Goal: Task Accomplishment & Management: Manage account settings

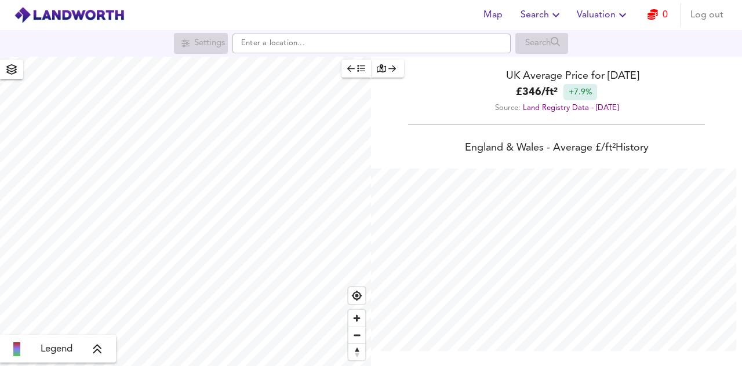
scroll to position [366, 742]
click at [12, 72] on icon "button" at bounding box center [12, 69] width 12 height 10
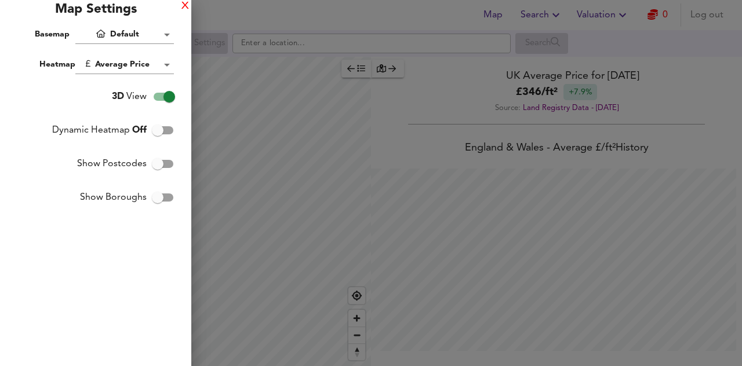
click at [184, 8] on div "X" at bounding box center [185, 6] width 8 height 8
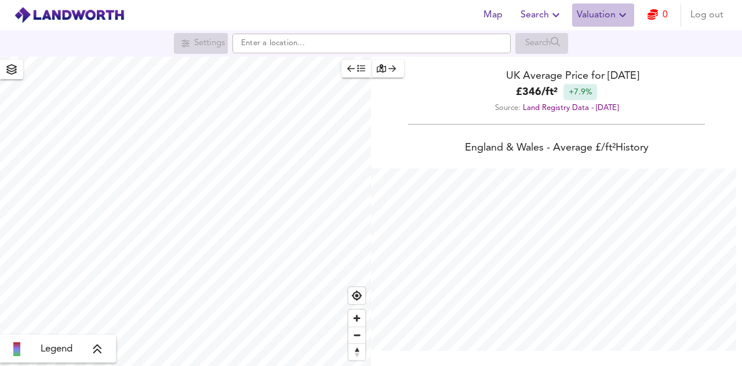
click at [605, 14] on span "Valuation" at bounding box center [603, 15] width 53 height 16
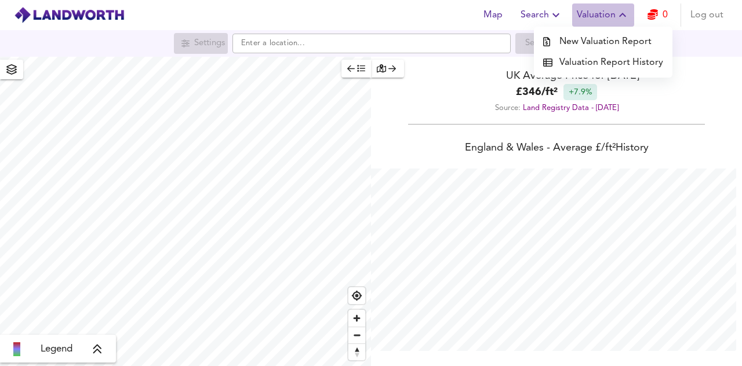
click at [620, 10] on icon "button" at bounding box center [623, 15] width 14 height 14
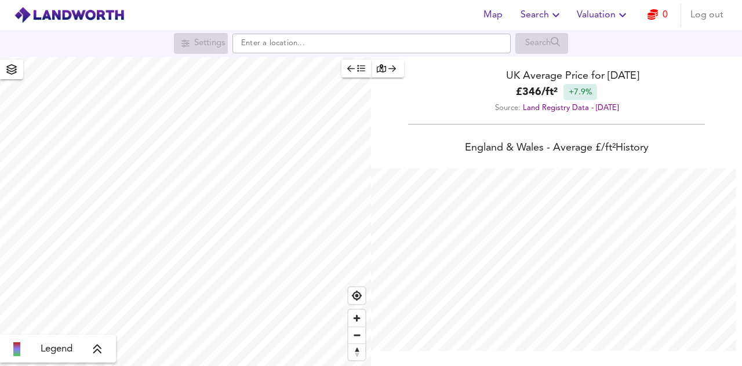
click at [700, 14] on span "Log out" at bounding box center [706, 15] width 33 height 16
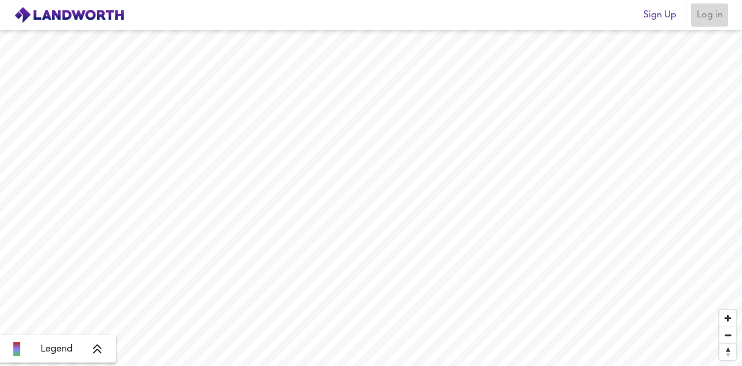
click at [711, 13] on span "Log in" at bounding box center [710, 15] width 28 height 16
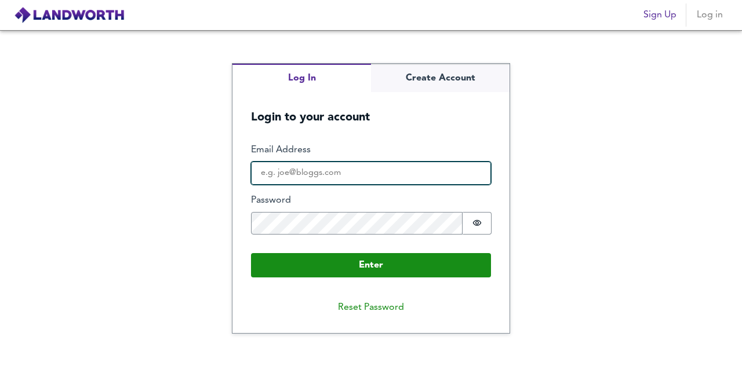
click at [365, 179] on input "Email Address" at bounding box center [371, 173] width 240 height 23
type input "caesaruk99@doctors.org.uk"
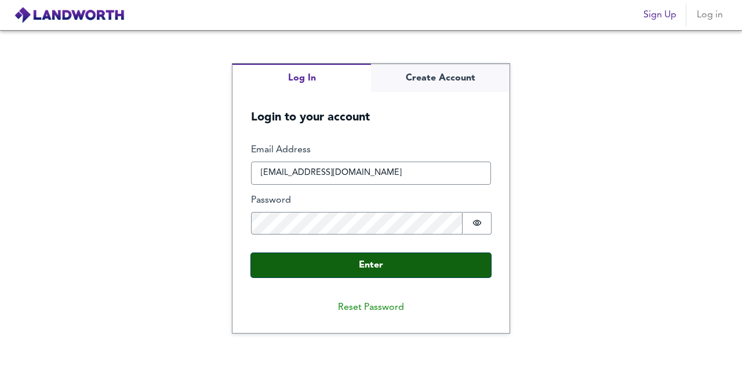
click at [391, 260] on button "Enter" at bounding box center [371, 265] width 240 height 24
